Goal: Task Accomplishment & Management: Manage account settings

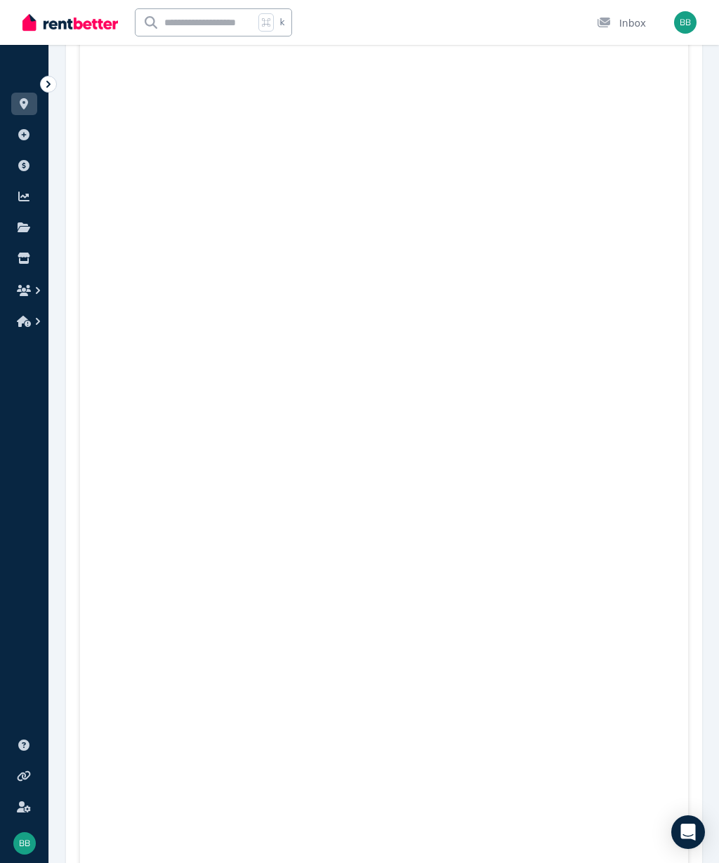
scroll to position [2474, 0]
click at [40, 95] on ul "ORGANISE Properties Add property Payments Finance report Documents Marketplace" at bounding box center [24, 198] width 48 height 278
click at [41, 84] on icon at bounding box center [48, 84] width 14 height 14
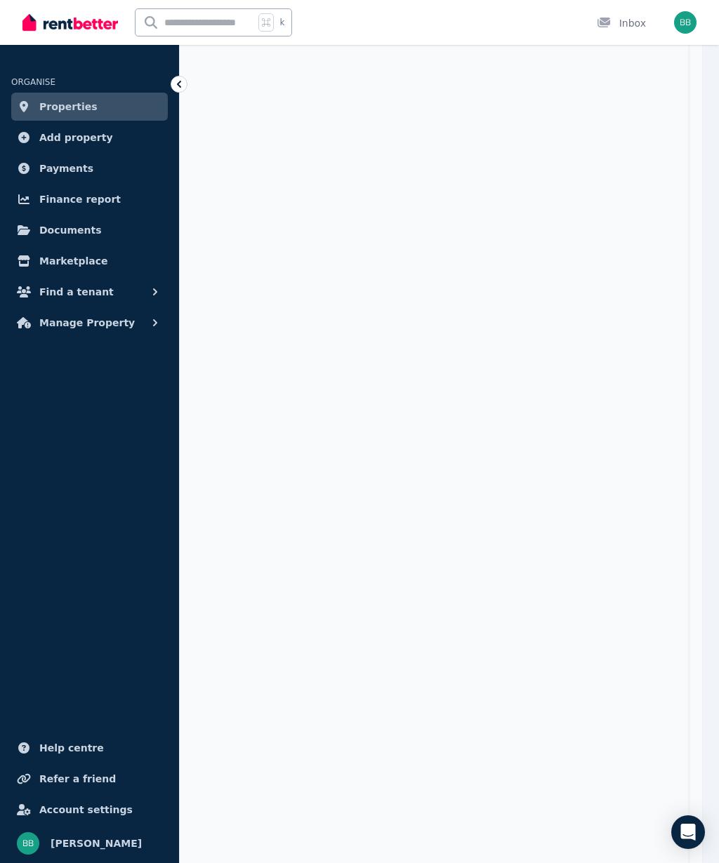
scroll to position [2491, 0]
click at [85, 102] on span "Properties" at bounding box center [68, 106] width 58 height 17
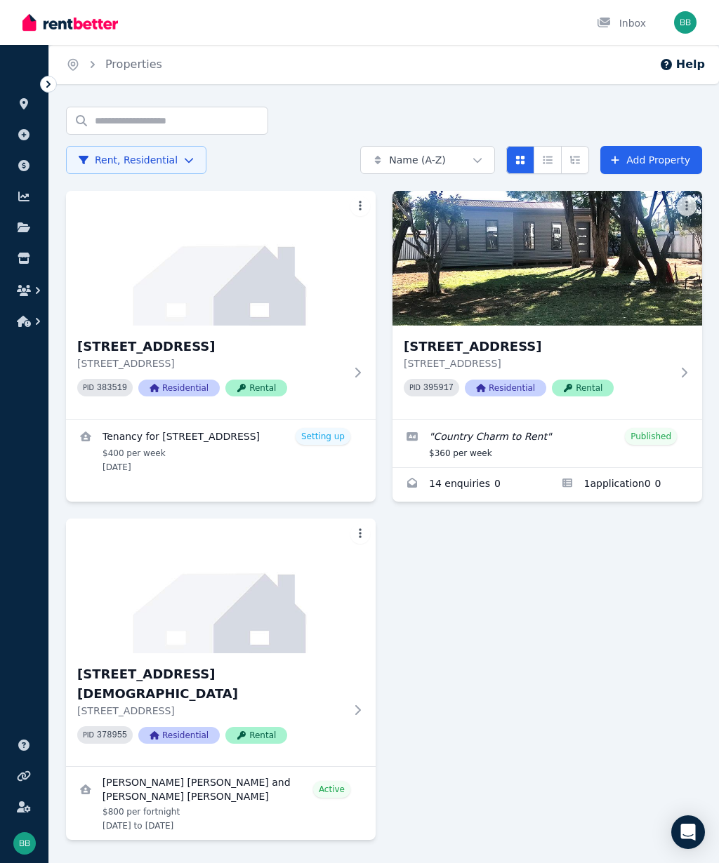
click at [133, 439] on link "View details for Tenancy for 153 Ballandella St, Balranald" at bounding box center [221, 451] width 310 height 62
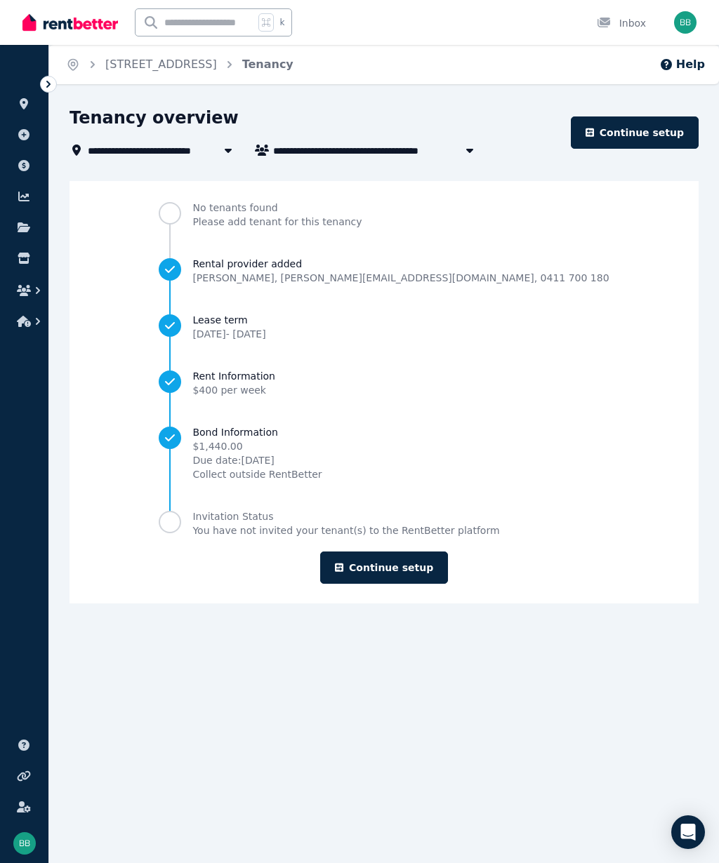
click at [154, 65] on link "[STREET_ADDRESS]" at bounding box center [161, 64] width 112 height 13
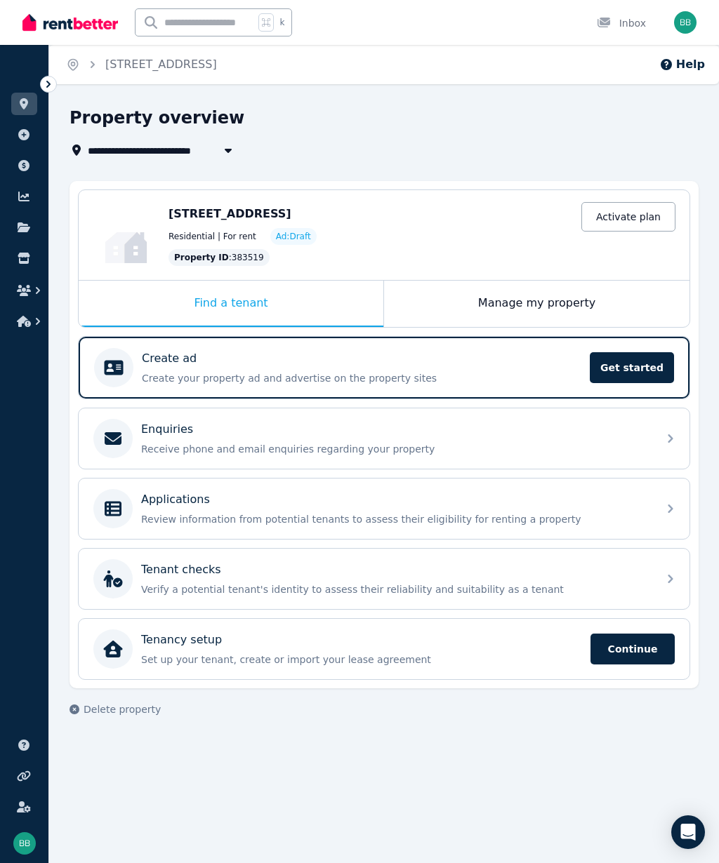
click at [93, 67] on icon "Breadcrumb" at bounding box center [93, 65] width 14 height 14
click at [17, 108] on icon at bounding box center [24, 103] width 14 height 11
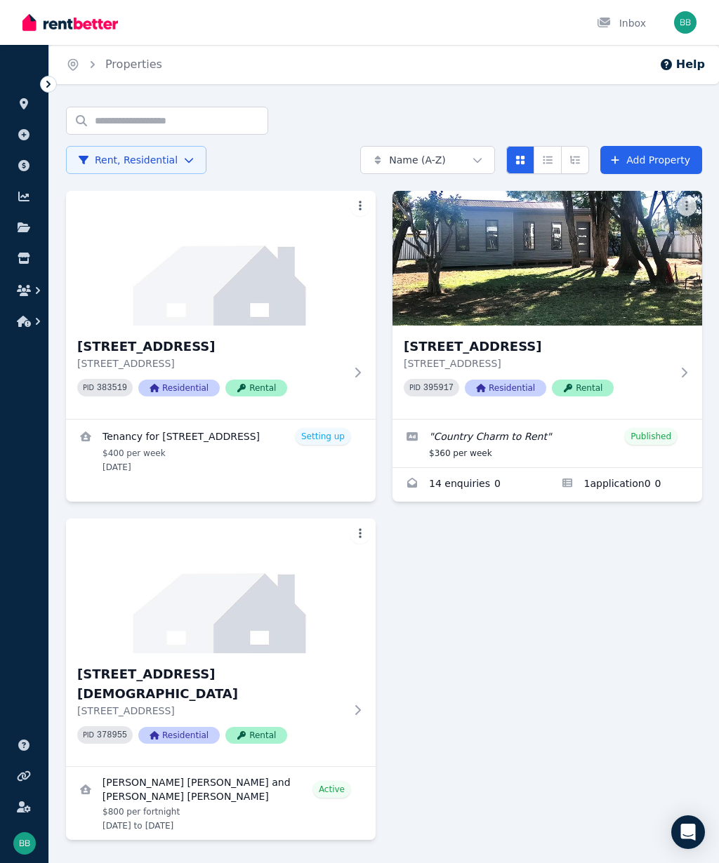
click at [112, 457] on link "View details for Tenancy for 153 Ballandella St, Balranald" at bounding box center [221, 451] width 310 height 62
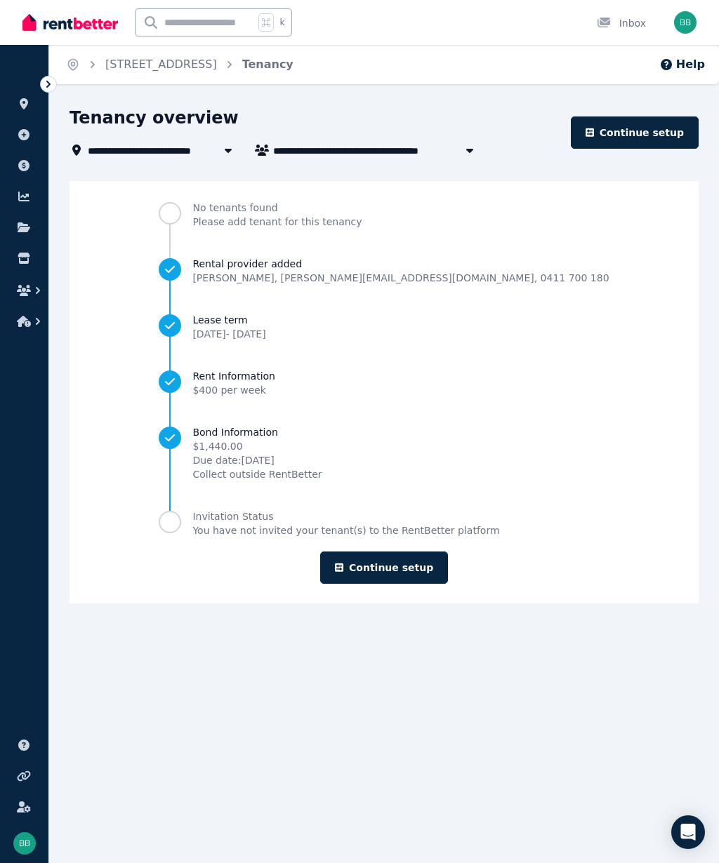
click at [77, 66] on icon "Breadcrumb" at bounding box center [72, 65] width 9 height 11
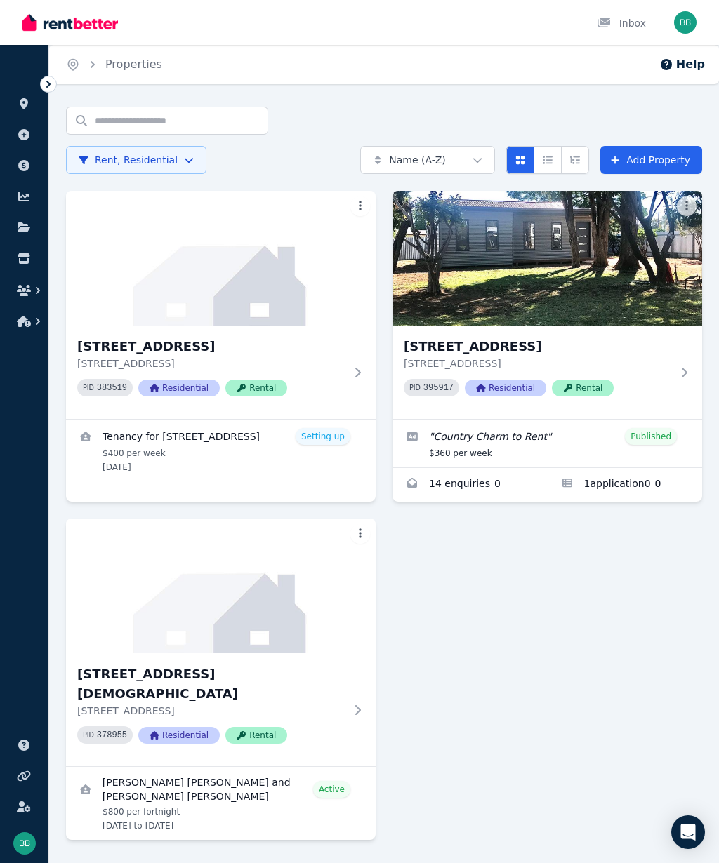
click at [351, 368] on div at bounding box center [357, 372] width 14 height 11
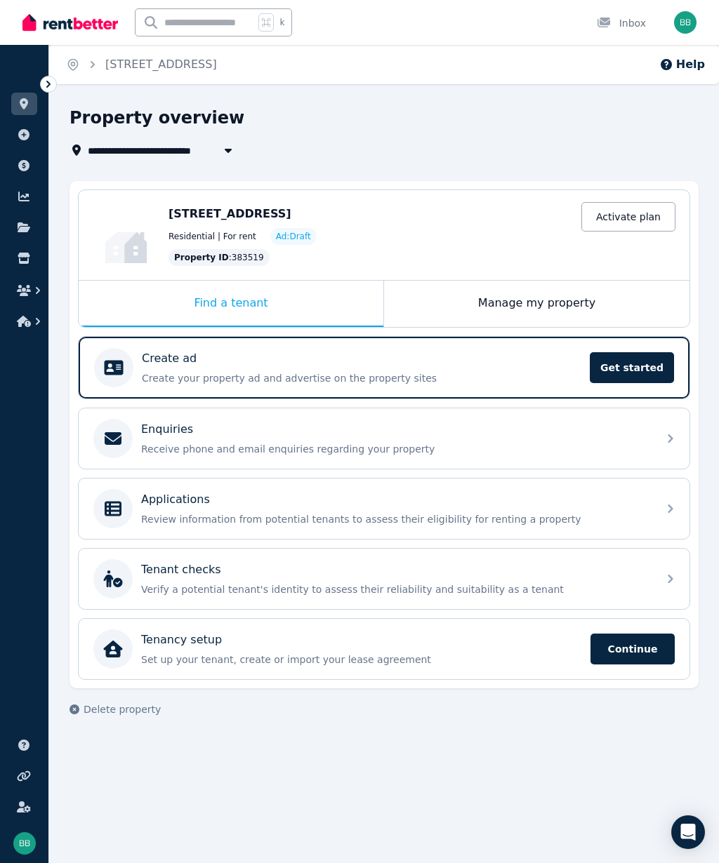
click at [75, 715] on button "Delete property" at bounding box center [114, 710] width 91 height 14
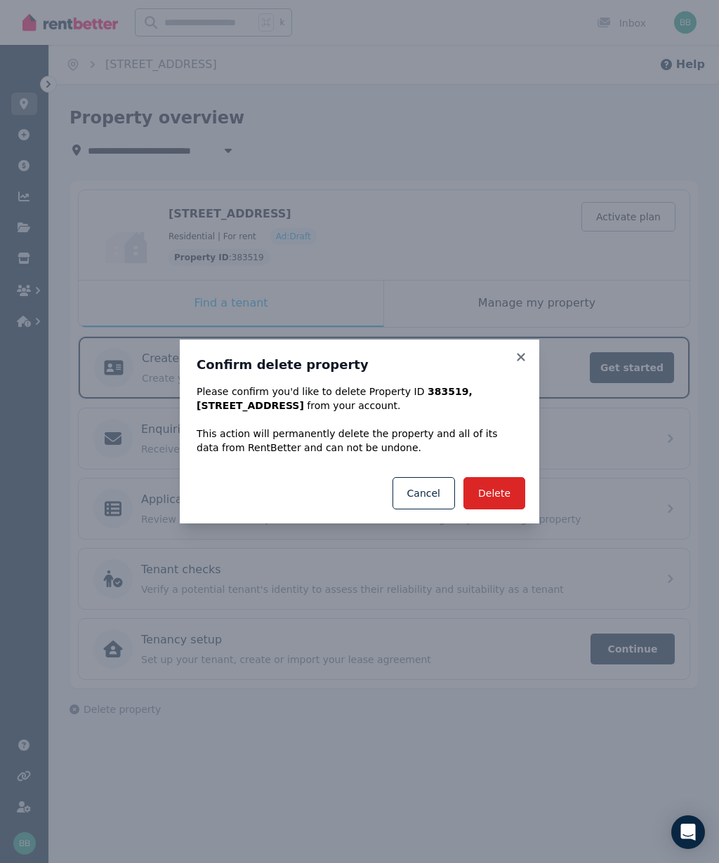
click at [507, 485] on button "Delete" at bounding box center [494, 493] width 62 height 32
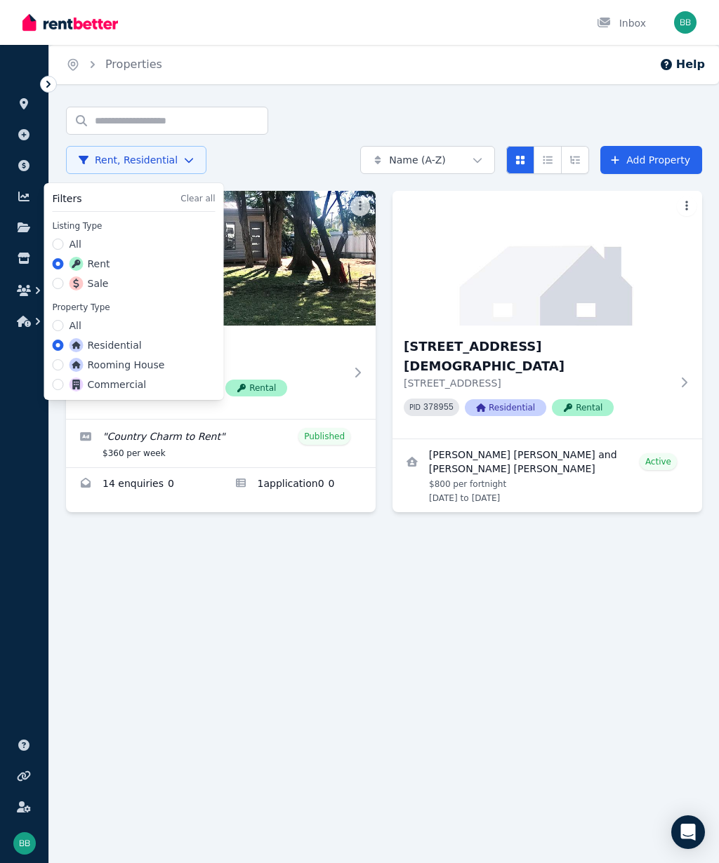
click at [123, 591] on html "Open main menu Inbox Open user menu ORGANISE Properties Add property Payments F…" at bounding box center [359, 431] width 719 height 863
